Goal: Ask a question

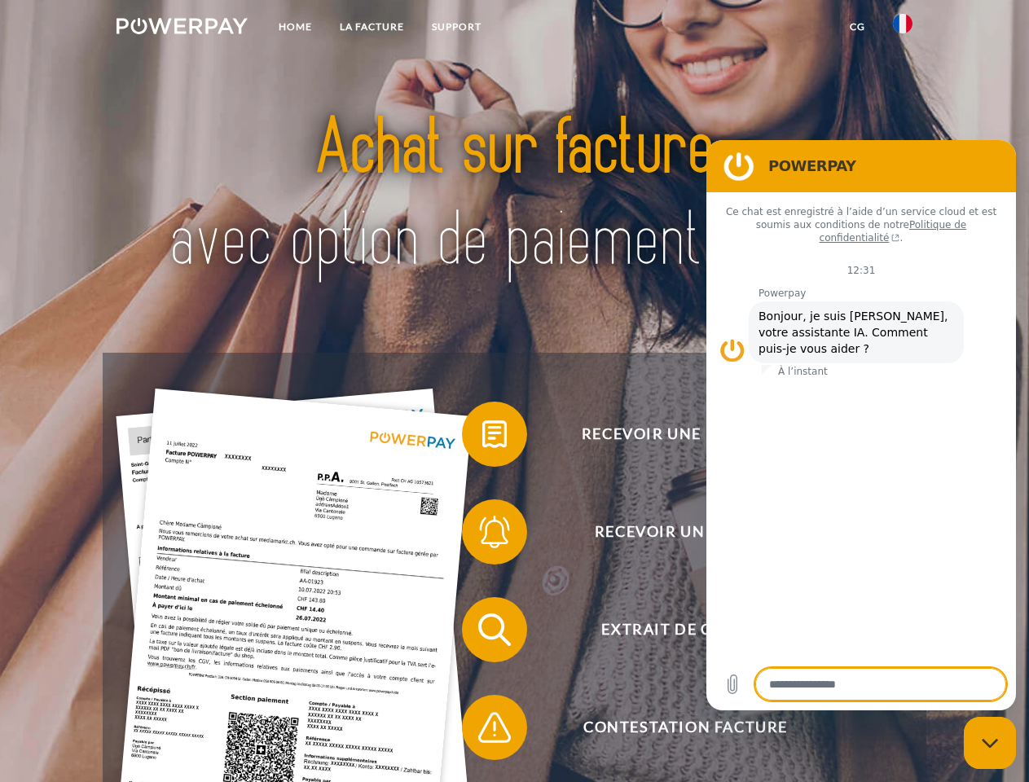
click at [182, 29] on img at bounding box center [181, 26] width 131 height 16
click at [903, 29] on img at bounding box center [903, 24] width 20 height 20
click at [857, 27] on link "CG" at bounding box center [857, 26] width 43 height 29
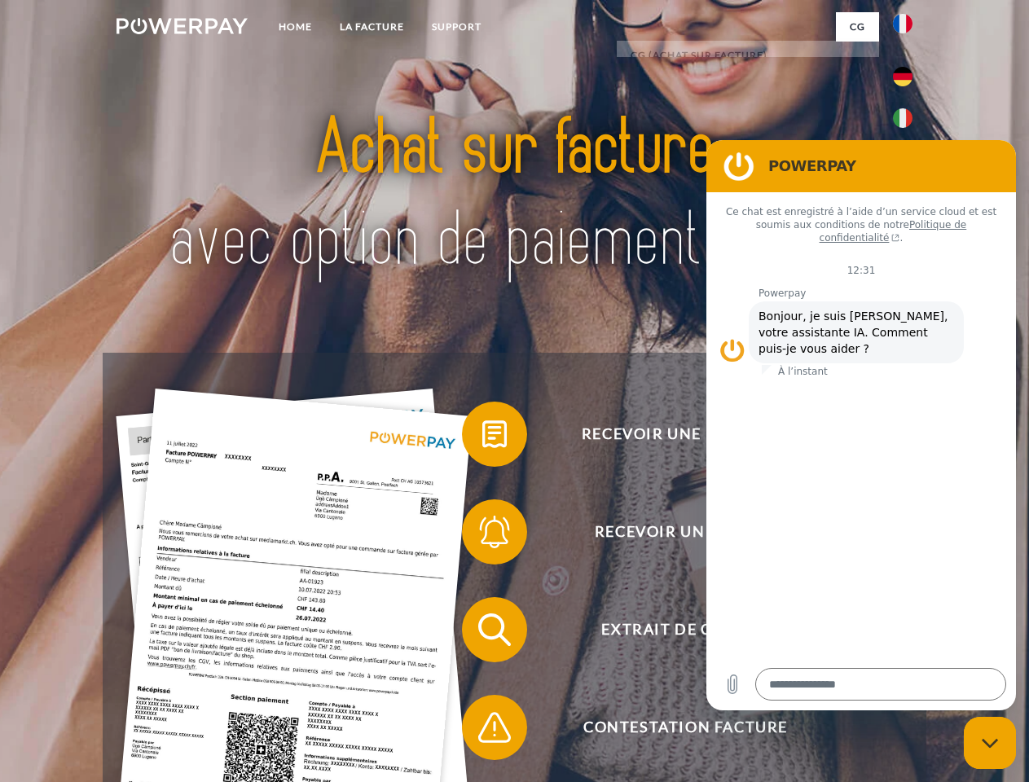
click at [482, 437] on span at bounding box center [469, 433] width 81 height 81
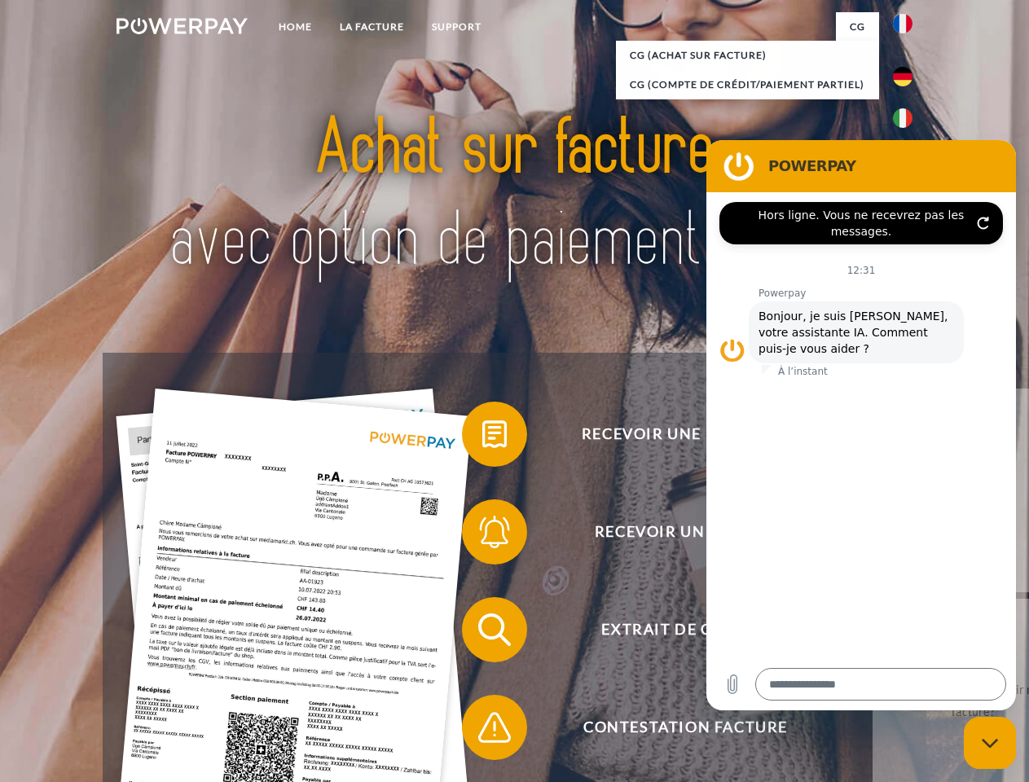
click at [482, 535] on span at bounding box center [469, 531] width 81 height 81
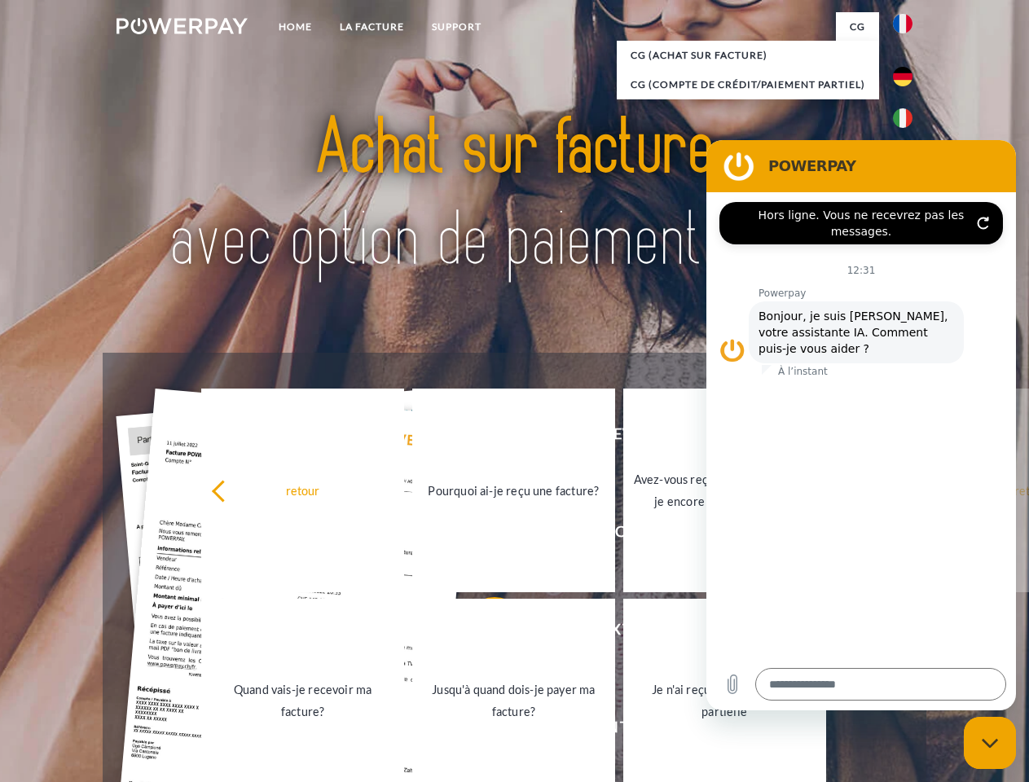
click at [482, 633] on link "Jusqu'à quand dois-je payer ma facture?" at bounding box center [513, 701] width 203 height 204
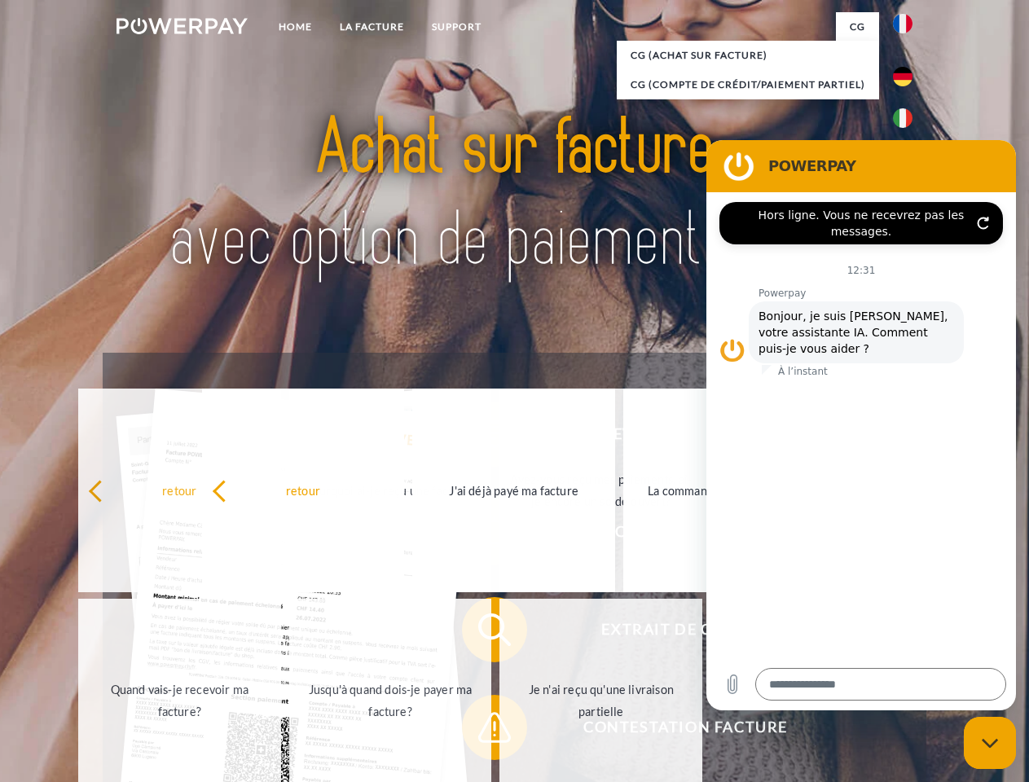
click at [482, 731] on span at bounding box center [469, 727] width 81 height 81
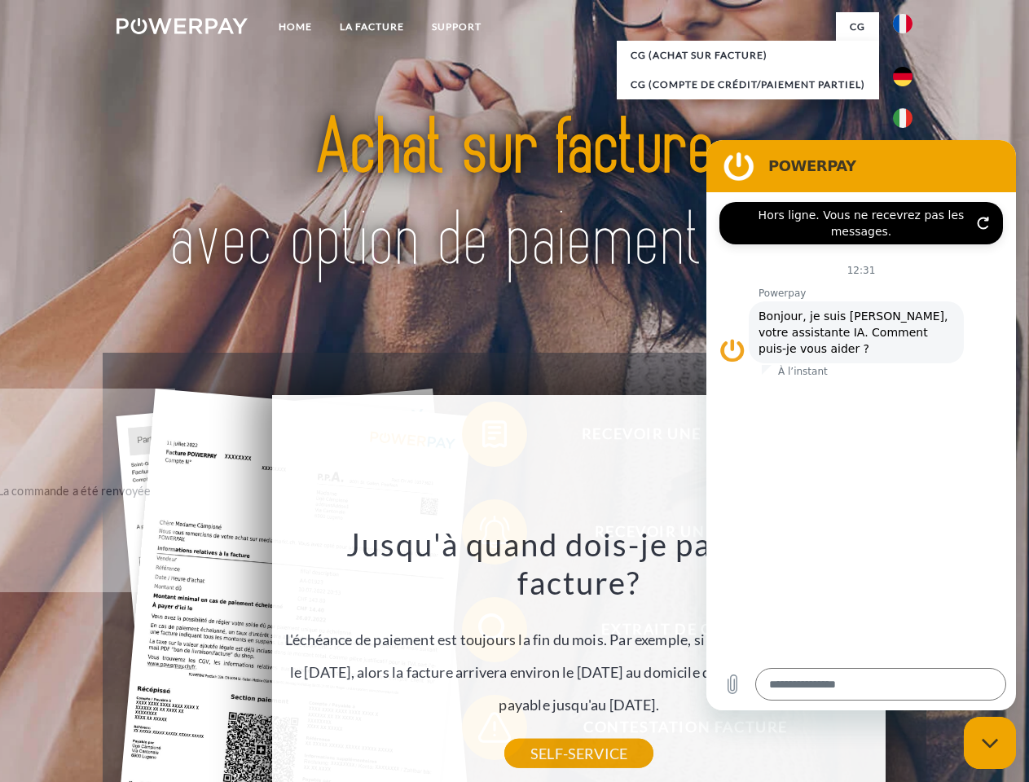
click at [990, 743] on icon "Fermer la fenêtre de messagerie" at bounding box center [990, 743] width 17 height 11
type textarea "*"
